Goal: Information Seeking & Learning: Learn about a topic

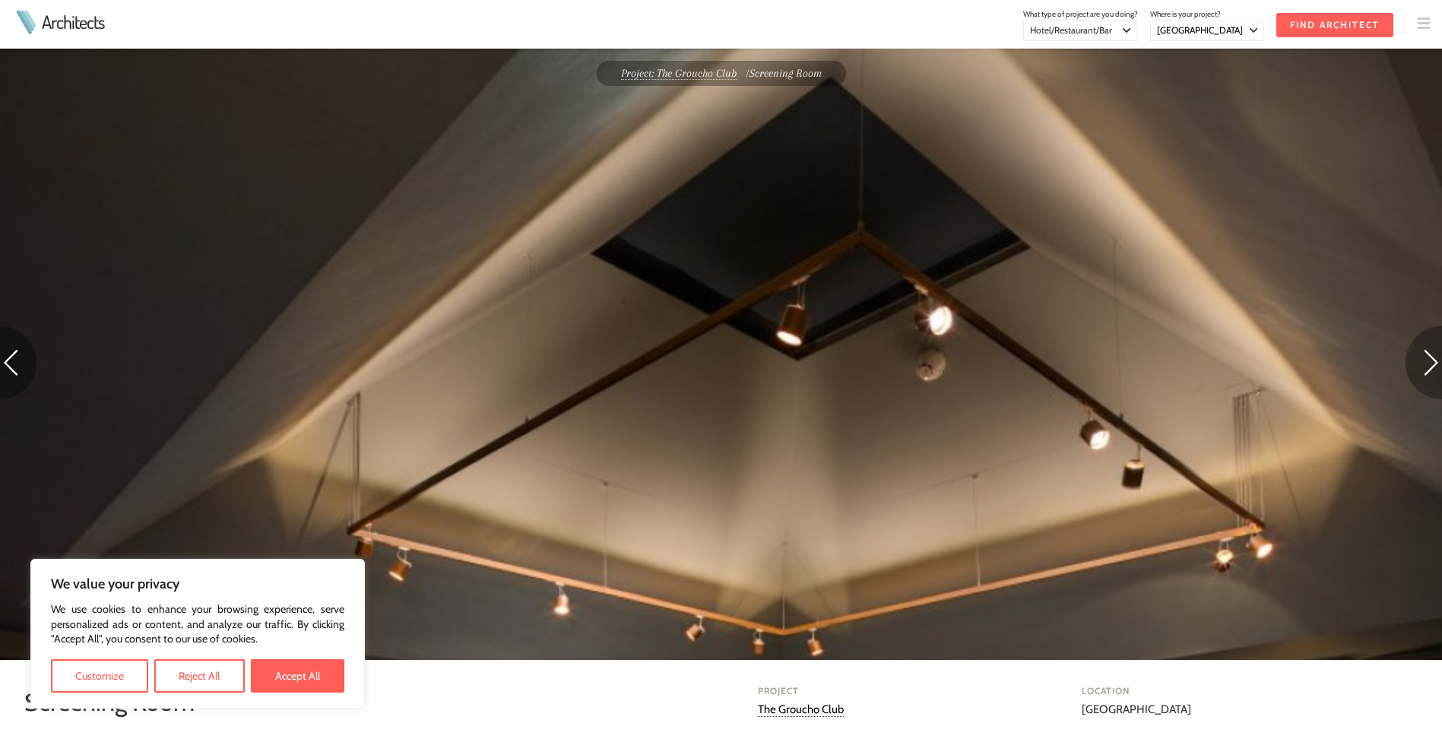
select select "[GEOGRAPHIC_DATA]"
select select "Hospitality"
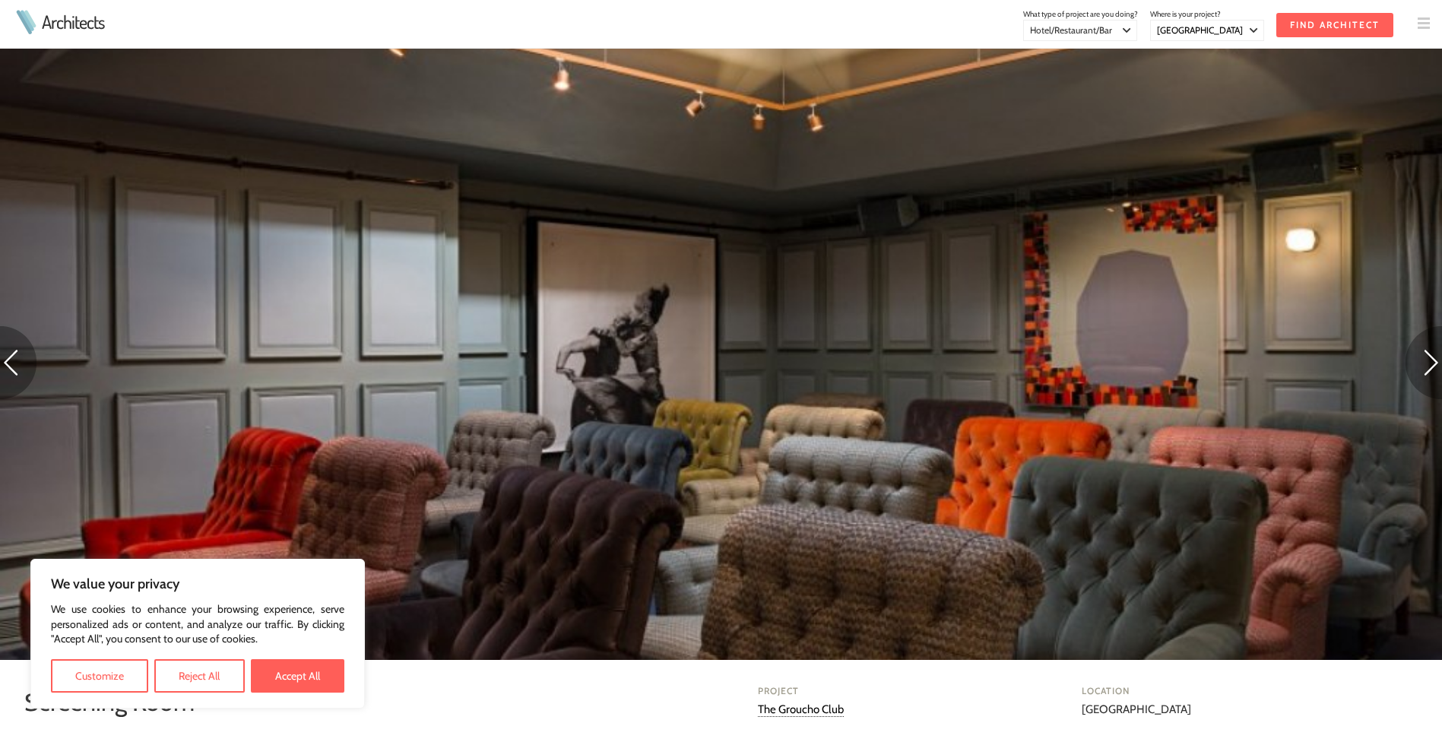
scroll to position [684, 0]
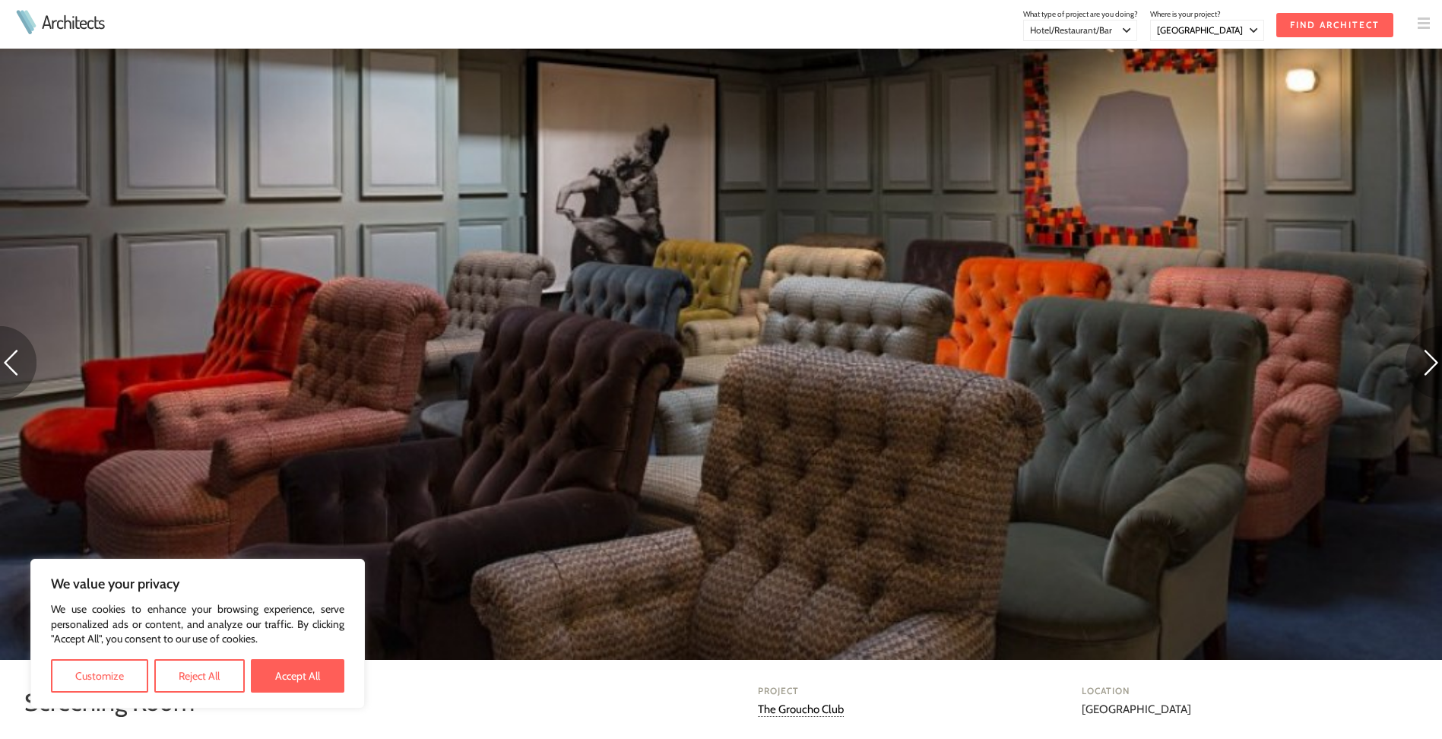
click at [1426, 365] on img at bounding box center [1424, 362] width 36 height 73
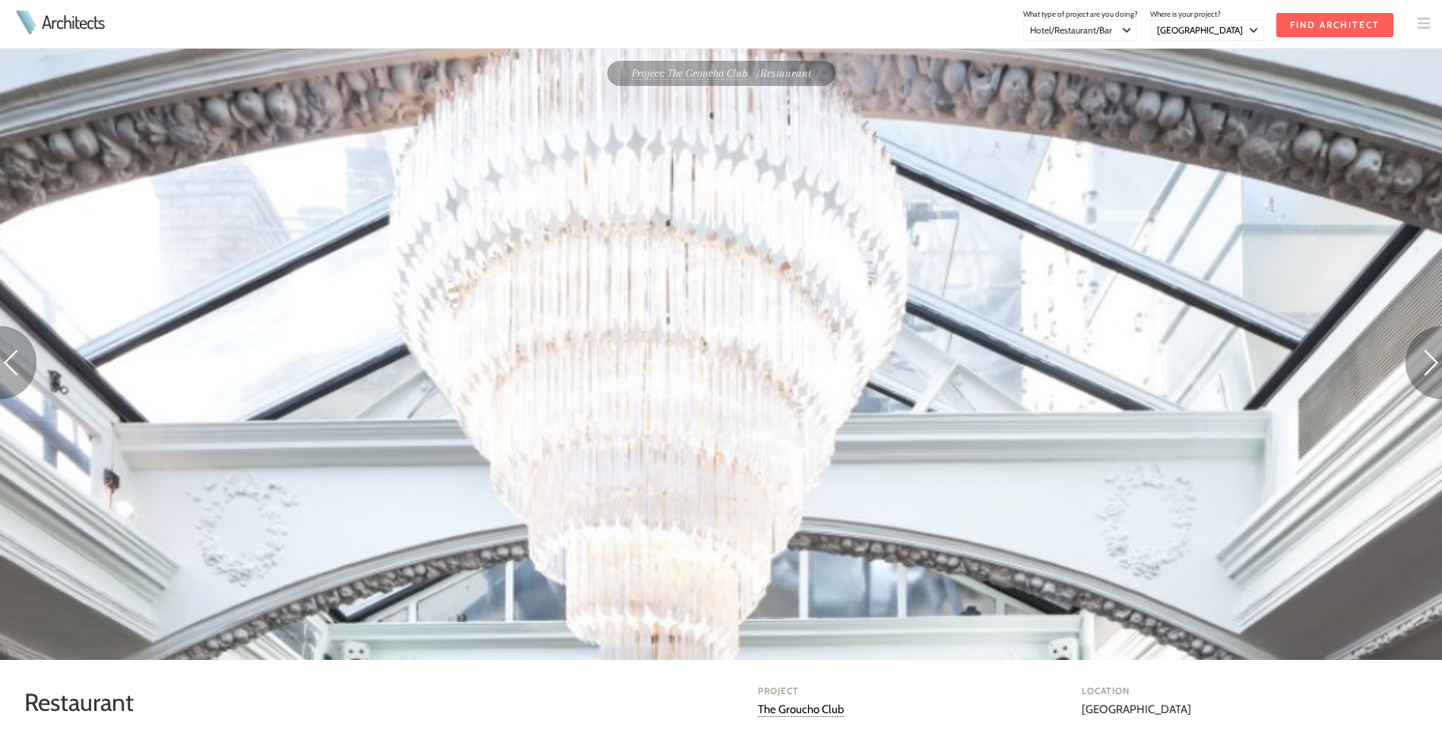
select select "[GEOGRAPHIC_DATA]"
select select "Hospitality"
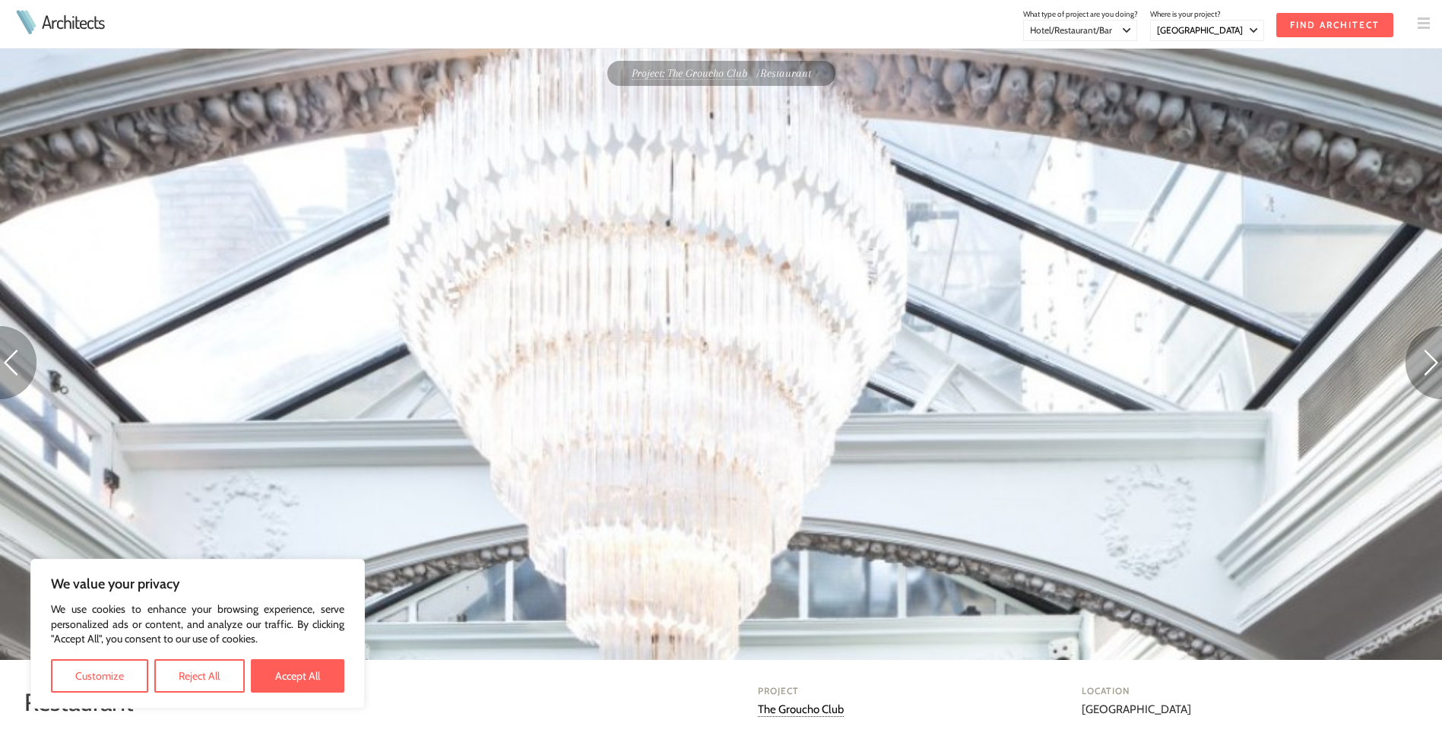
click at [1419, 367] on img at bounding box center [1424, 362] width 36 height 73
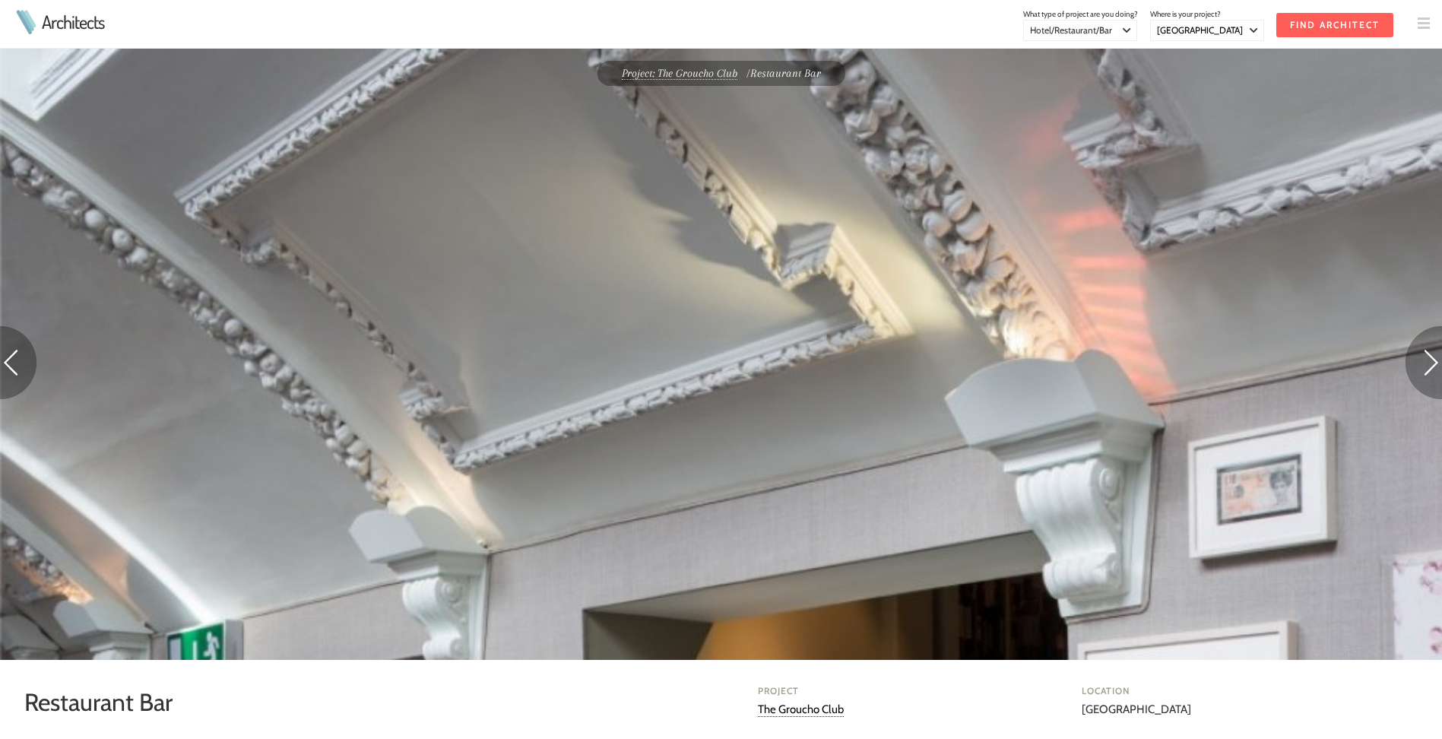
select select "[GEOGRAPHIC_DATA]"
select select "Hospitality"
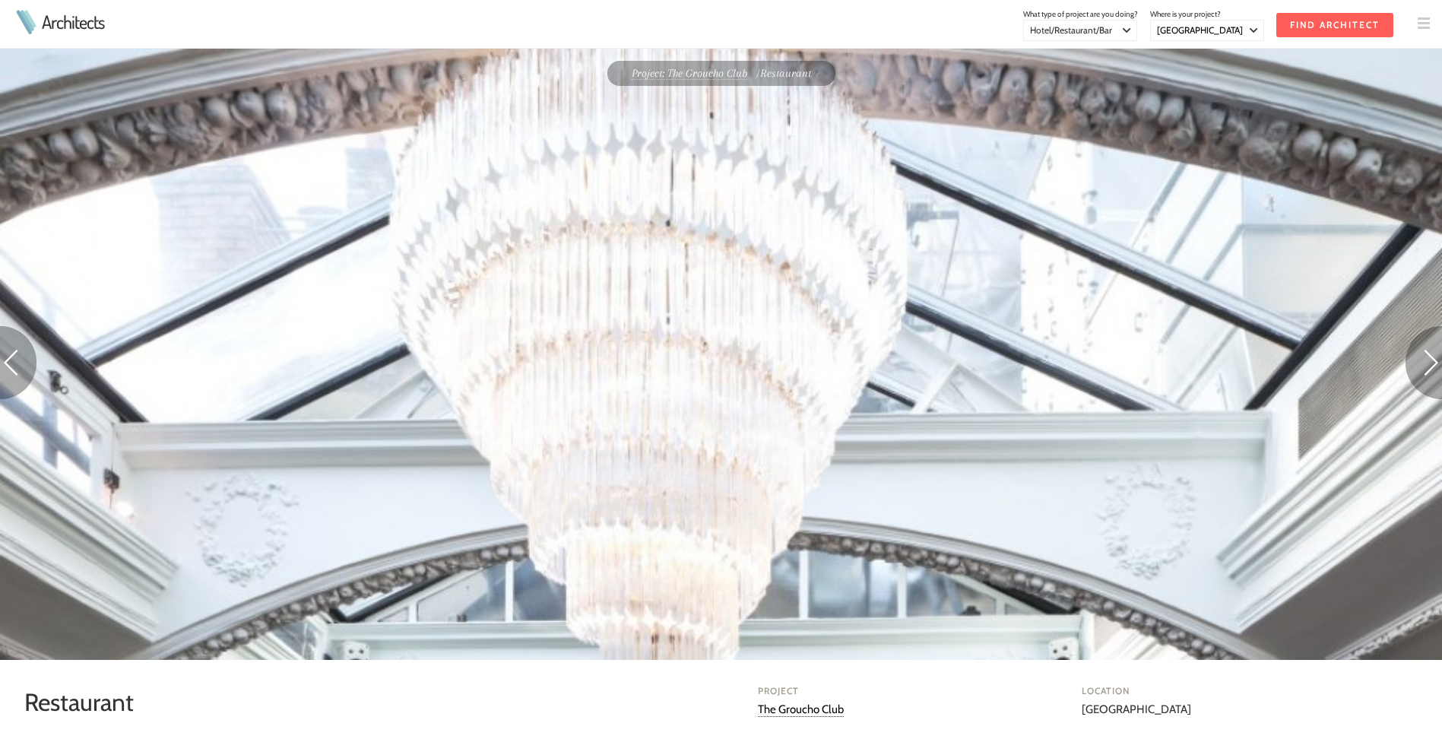
select select "[GEOGRAPHIC_DATA]"
select select "Hospitality"
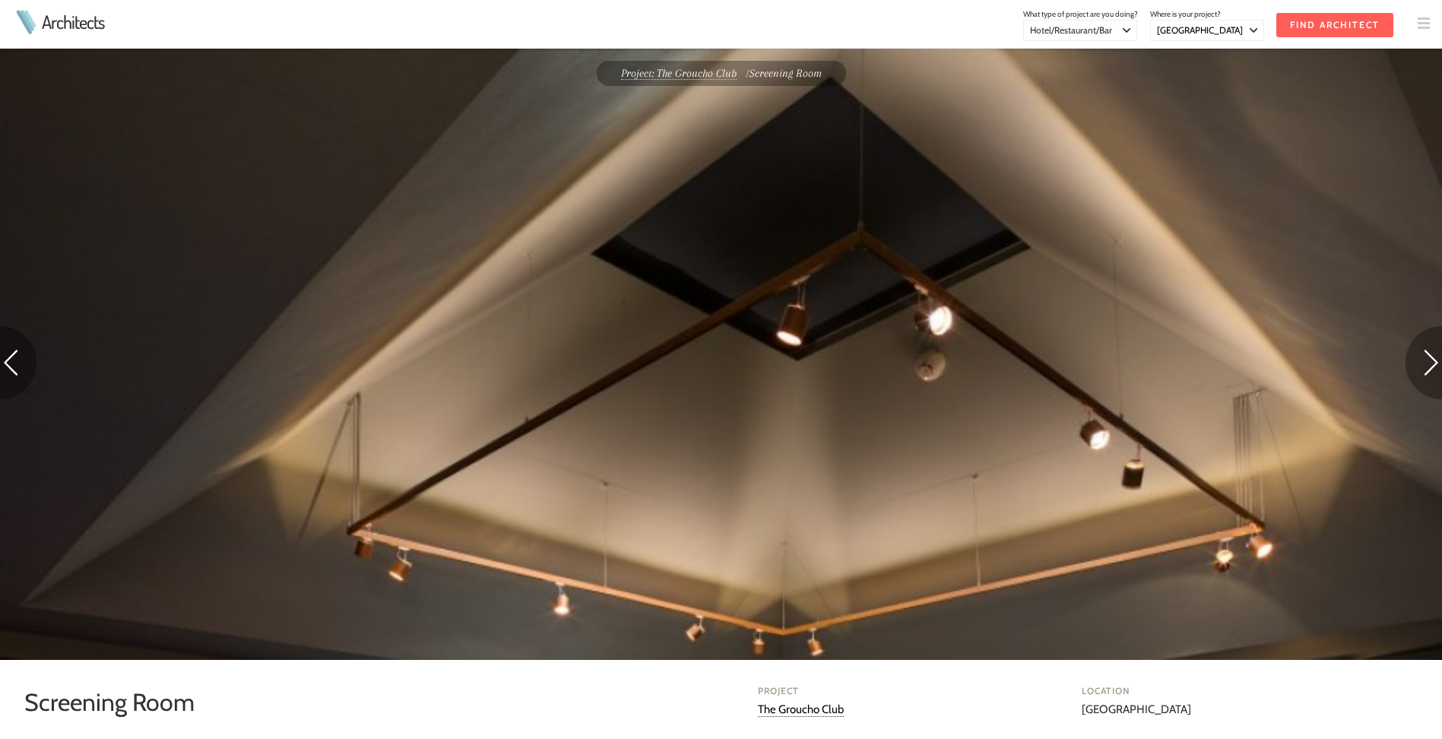
select select "[GEOGRAPHIC_DATA]"
select select "Hospitality"
